Goal: Information Seeking & Learning: Find specific fact

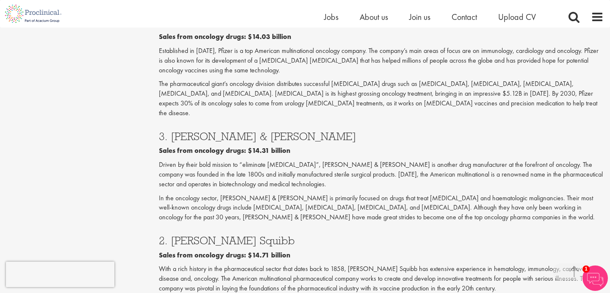
scroll to position [1379, 0]
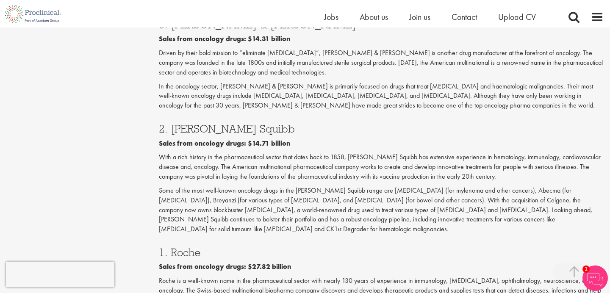
click at [173, 247] on h3 "1. Roche" at bounding box center [381, 252] width 445 height 11
copy h3 "Roche"
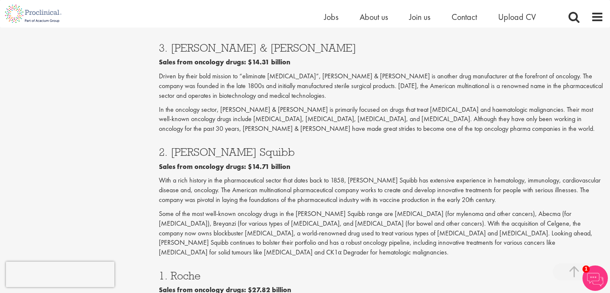
scroll to position [1355, 0]
click at [354, 210] on p "Some of the most well-known oncology drugs in the [PERSON_NAME] Squibb range ar…" at bounding box center [381, 234] width 445 height 48
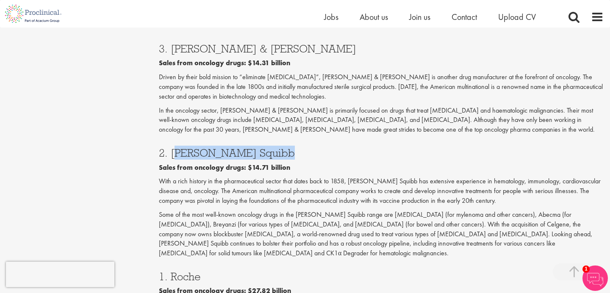
drag, startPoint x: 173, startPoint y: 75, endPoint x: 281, endPoint y: 73, distance: 108.1
click at [281, 147] on h3 "2. [PERSON_NAME] Squibb" at bounding box center [381, 152] width 445 height 11
drag, startPoint x: 170, startPoint y: 76, endPoint x: 285, endPoint y: 76, distance: 114.4
click at [285, 147] on h3 "2. [PERSON_NAME] Squibb" at bounding box center [381, 152] width 445 height 11
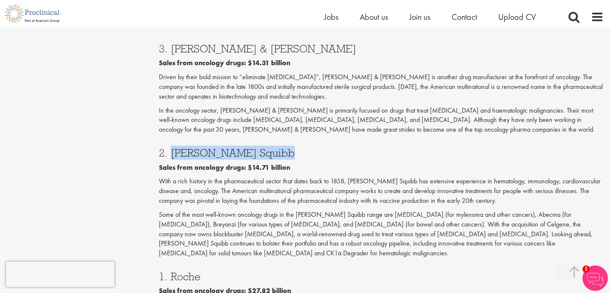
copy h3 "[PERSON_NAME] Squibb"
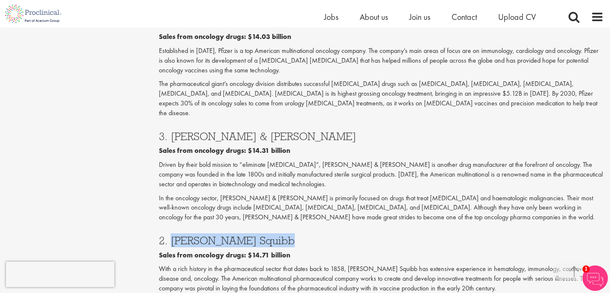
scroll to position [1177, 0]
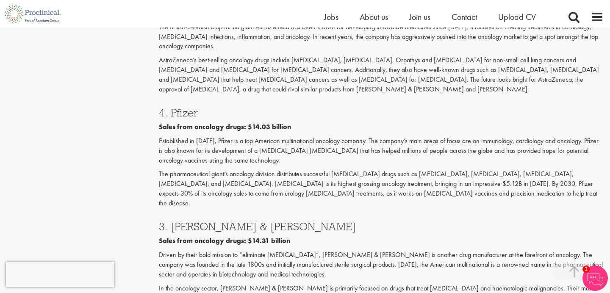
click at [253, 221] on h3 "3. [PERSON_NAME] & [PERSON_NAME]" at bounding box center [381, 226] width 445 height 11
drag, startPoint x: 265, startPoint y: 152, endPoint x: 170, endPoint y: 151, distance: 95.8
click at [170, 221] on h3 "3. [PERSON_NAME] & [PERSON_NAME]" at bounding box center [381, 226] width 445 height 11
click at [212, 250] on p "Driven by their bold mission to “eliminate [MEDICAL_DATA]”, [PERSON_NAME] & [PE…" at bounding box center [381, 264] width 445 height 29
